Goal: Information Seeking & Learning: Learn about a topic

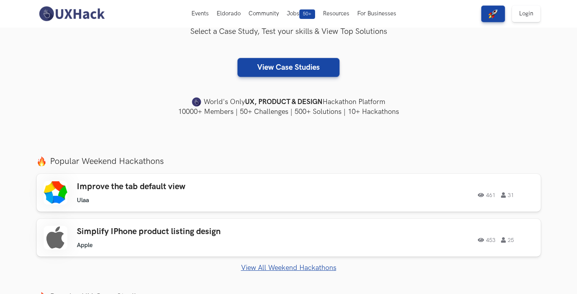
scroll to position [146, 0]
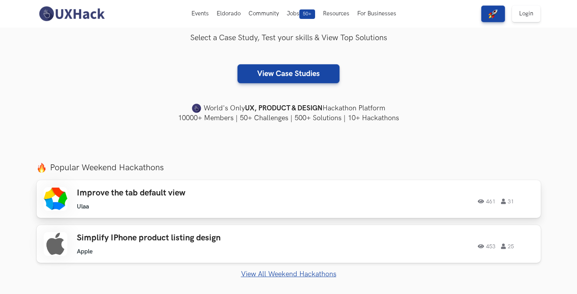
click at [194, 191] on h3 "Improve the tab default view" at bounding box center [189, 193] width 224 height 10
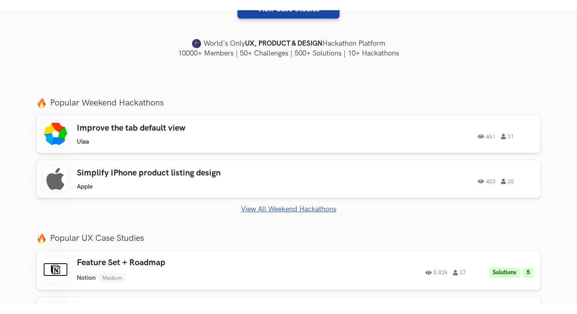
scroll to position [222, 0]
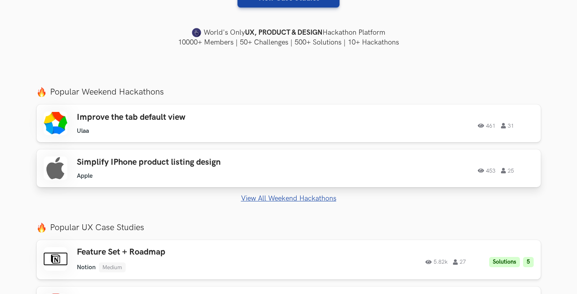
click at [180, 171] on div "Simplify IPhone product listing design Apple Apple 453 25" at bounding box center [189, 168] width 224 height 22
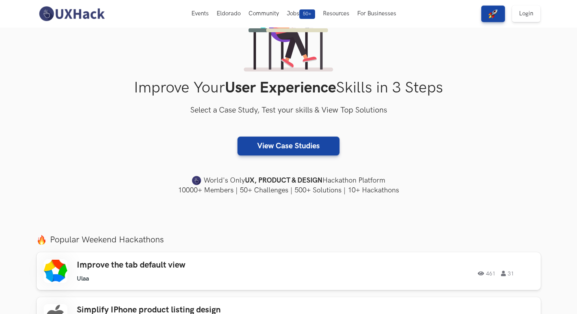
scroll to position [0, 0]
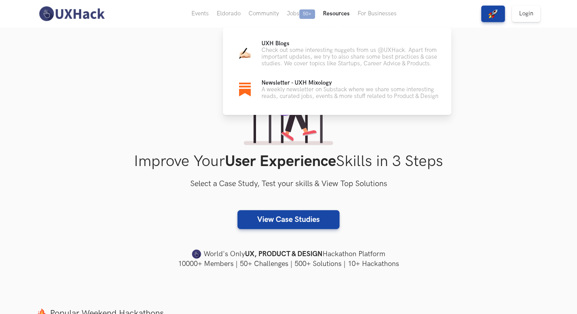
click at [327, 11] on button "Resources" at bounding box center [336, 14] width 35 height 28
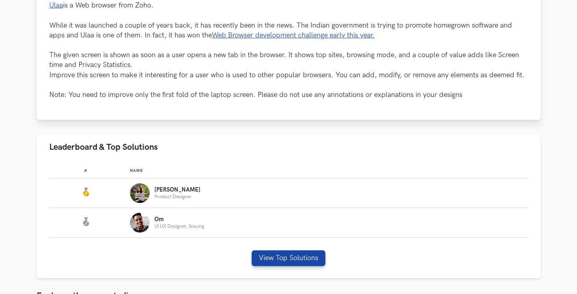
scroll to position [225, 0]
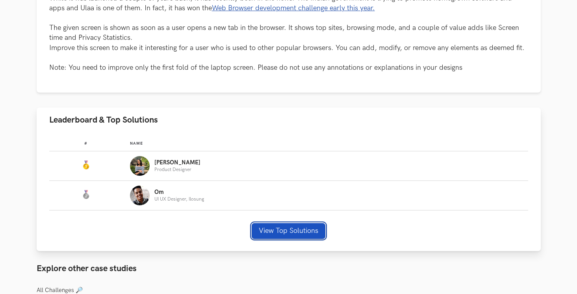
click at [269, 227] on button "View Top Solutions" at bounding box center [289, 231] width 74 height 16
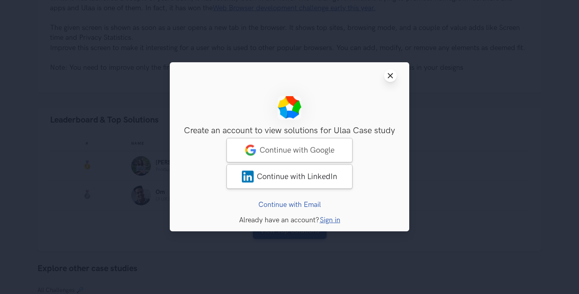
click at [391, 74] on icon "Close modal window" at bounding box center [390, 75] width 6 height 6
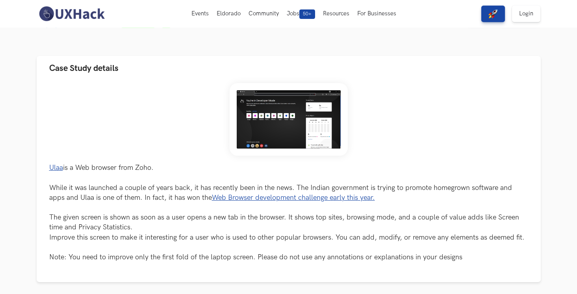
scroll to position [0, 0]
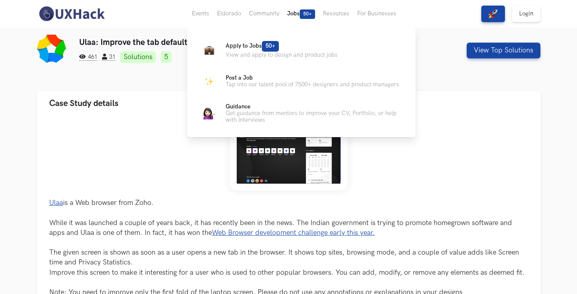
click at [292, 20] on button "Jobs 50+" at bounding box center [301, 14] width 36 height 28
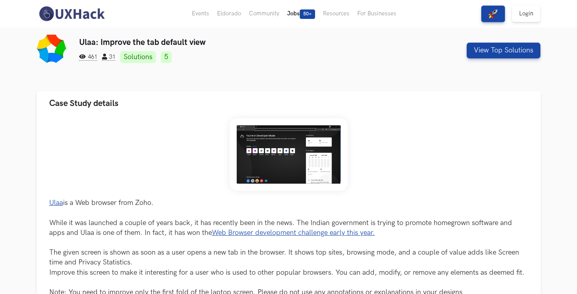
click at [292, 11] on button "Jobs 50+" at bounding box center [301, 14] width 36 height 28
click at [60, 12] on img at bounding box center [72, 14] width 70 height 17
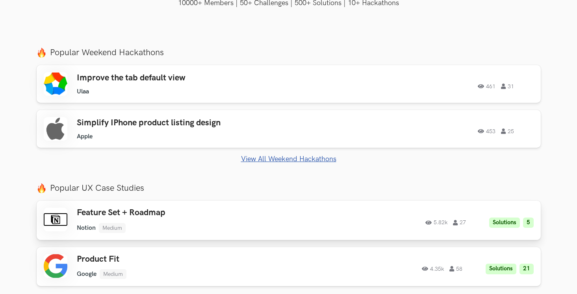
scroll to position [268, 0]
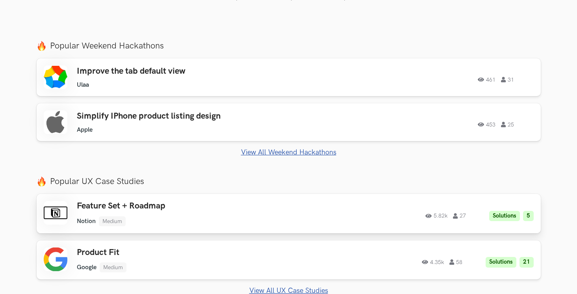
click at [144, 208] on h3 "Feature Set + Roadmap" at bounding box center [189, 206] width 224 height 10
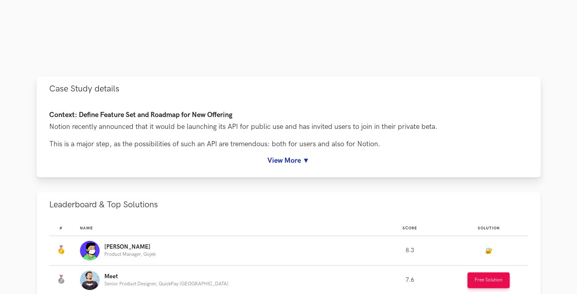
scroll to position [283, 0]
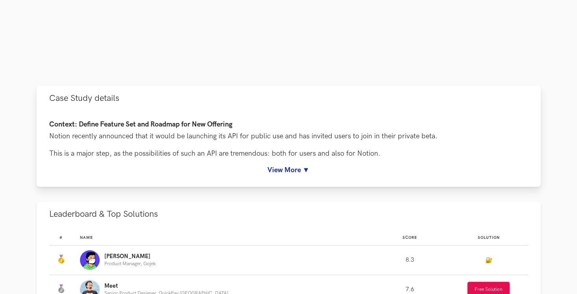
click at [294, 173] on link "View More ▼" at bounding box center [288, 170] width 479 height 8
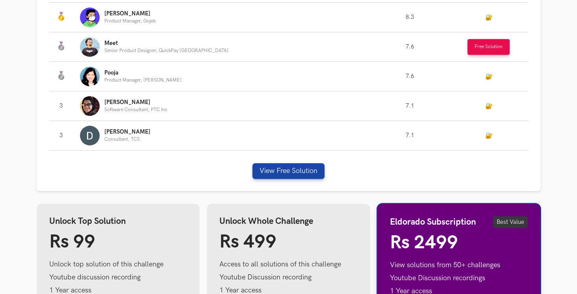
scroll to position [829, 0]
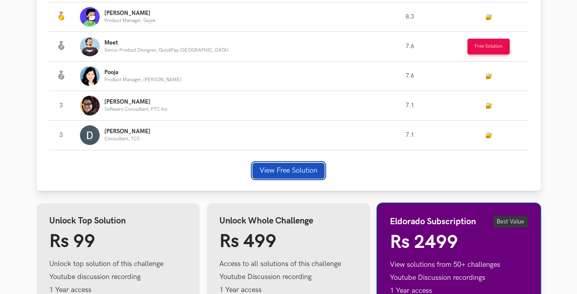
click at [297, 170] on button "View Free Solution" at bounding box center [289, 171] width 72 height 16
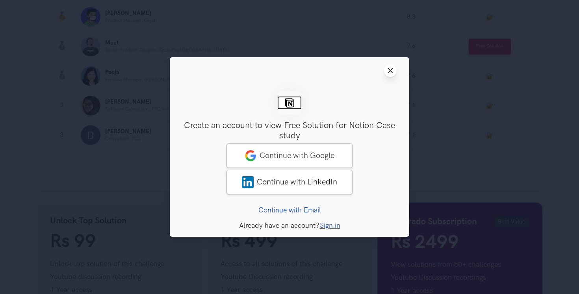
click at [388, 71] on icon "Close modal window" at bounding box center [390, 70] width 6 height 6
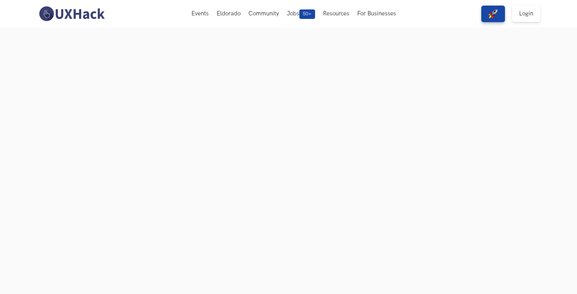
scroll to position [0, 0]
